Goal: Task Accomplishment & Management: Complete application form

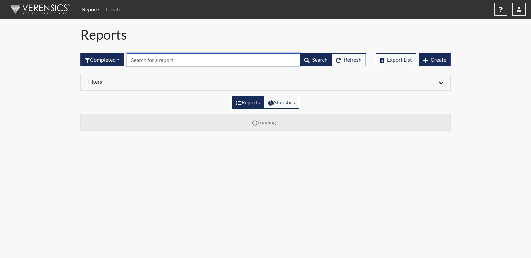
click at [157, 59] on input "text" at bounding box center [213, 59] width 173 height 13
drag, startPoint x: 159, startPoint y: 59, endPoint x: 132, endPoint y: 59, distance: 27.0
click at [132, 59] on input "ASG7014" at bounding box center [213, 59] width 173 height 13
type input "ASG7014"
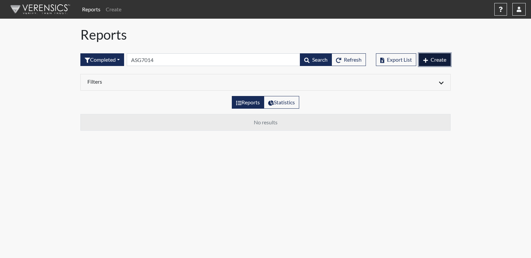
click at [434, 60] on span "Create" at bounding box center [439, 59] width 16 height 6
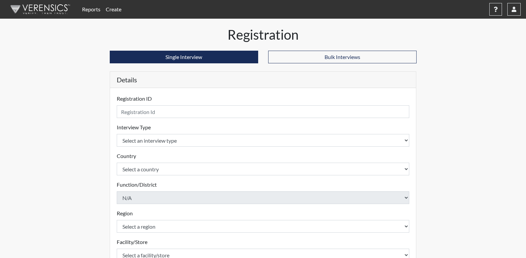
click at [158, 99] on div "Registration ID Please provide a registration ID." at bounding box center [263, 106] width 293 height 23
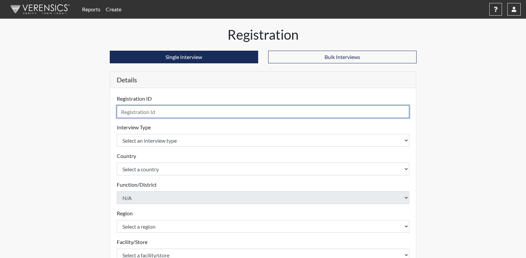
click at [153, 113] on input "text" at bounding box center [263, 111] width 293 height 13
paste input "ASG7014"
type input "ASG7014"
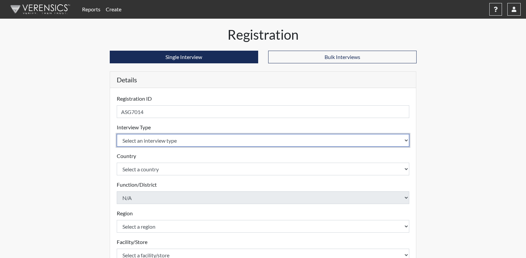
click at [165, 142] on select "Select an interview type Corrections Pre-Employment" at bounding box center [263, 140] width 293 height 13
select select "ff733e93-e1bf-11ea-9c9f-0eff0cf7eb8f"
click at [117, 134] on select "Select an interview type Corrections Pre-Employment" at bounding box center [263, 140] width 293 height 13
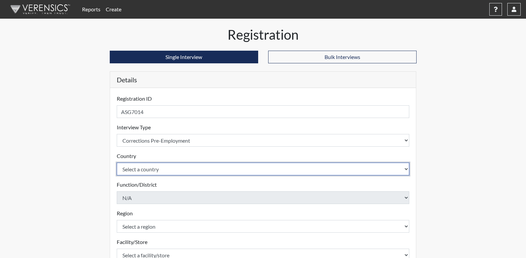
click at [155, 170] on select "Select a country [GEOGRAPHIC_DATA] [GEOGRAPHIC_DATA]" at bounding box center [263, 169] width 293 height 13
select select "united-states-of-[GEOGRAPHIC_DATA]"
click at [117, 163] on select "Select a country [GEOGRAPHIC_DATA] [GEOGRAPHIC_DATA]" at bounding box center [263, 169] width 293 height 13
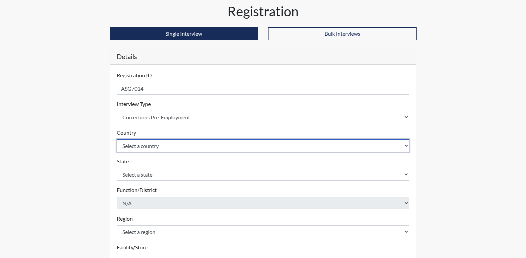
scroll to position [33, 0]
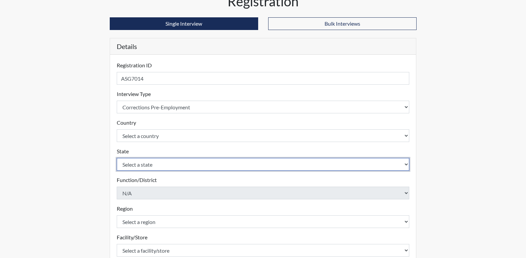
click at [160, 166] on select "Select a state [US_STATE] [US_STATE] [US_STATE] [US_STATE] [US_STATE] [US_STATE…" at bounding box center [263, 164] width 293 height 13
select select "GA"
click at [117, 158] on select "Select a state [US_STATE] [US_STATE] [US_STATE] [US_STATE] [US_STATE] [US_STATE…" at bounding box center [263, 164] width 293 height 13
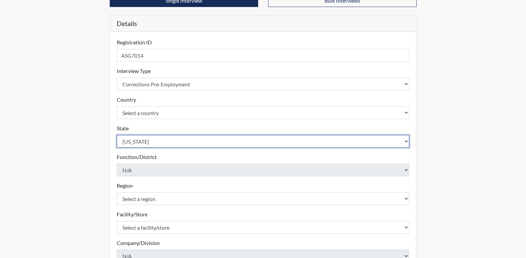
scroll to position [100, 0]
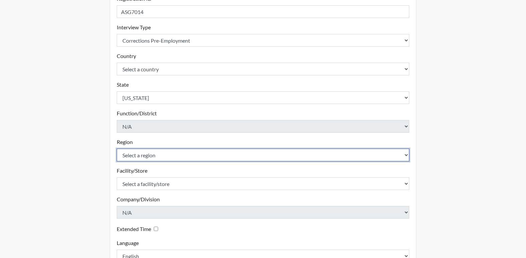
click at [150, 156] on select "Select a region [GEOGRAPHIC_DATA]" at bounding box center [263, 155] width 293 height 13
select select "8bdab1f8-09d2-48bf-ae6d-f2dae3084107"
click at [117, 149] on select "Select a region [GEOGRAPHIC_DATA]" at bounding box center [263, 155] width 293 height 13
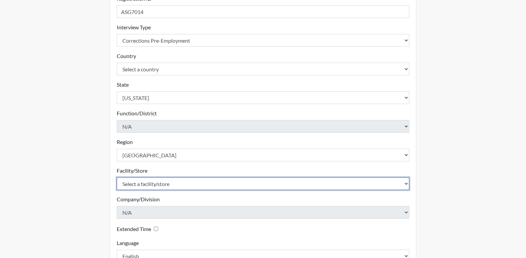
click at [146, 186] on select "Select a facility/store [US_STATE][GEOGRAPHIC_DATA]" at bounding box center [263, 183] width 293 height 13
select select "fe407943-bc9d-4ba8-82b2-0fc87c71e18f"
click at [117, 177] on select "Select a facility/store [US_STATE][GEOGRAPHIC_DATA]" at bounding box center [263, 183] width 293 height 13
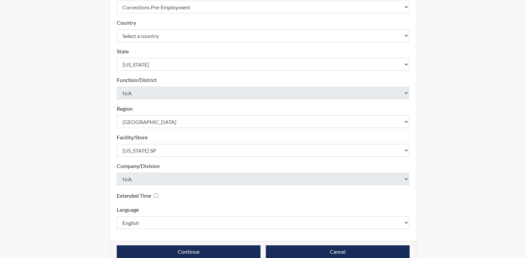
click at [157, 194] on input "Extended Time" at bounding box center [156, 195] width 4 height 4
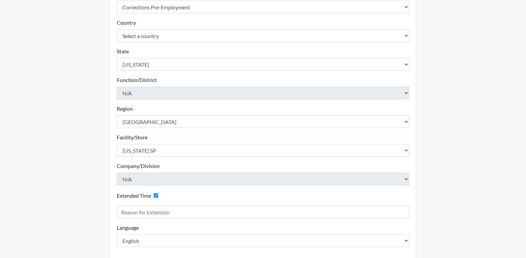
click at [156, 194] on input "Extended Time" at bounding box center [156, 195] width 4 height 4
checkbox input "false"
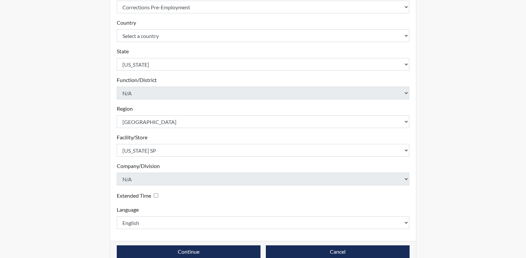
scroll to position [146, 0]
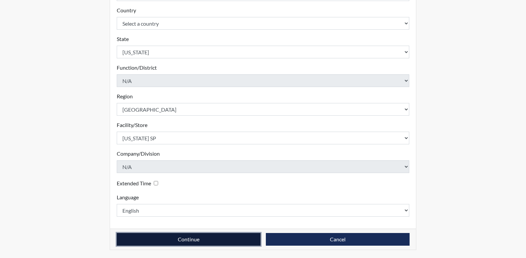
click at [168, 242] on button "Continue" at bounding box center [189, 239] width 144 height 13
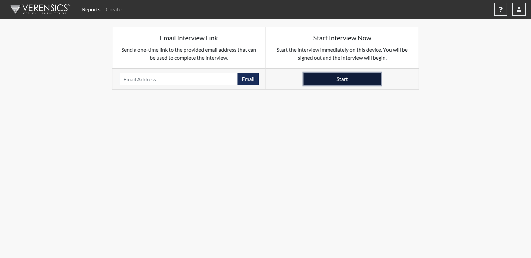
click at [318, 83] on button "Start" at bounding box center [341, 79] width 77 height 13
